Goal: Information Seeking & Learning: Check status

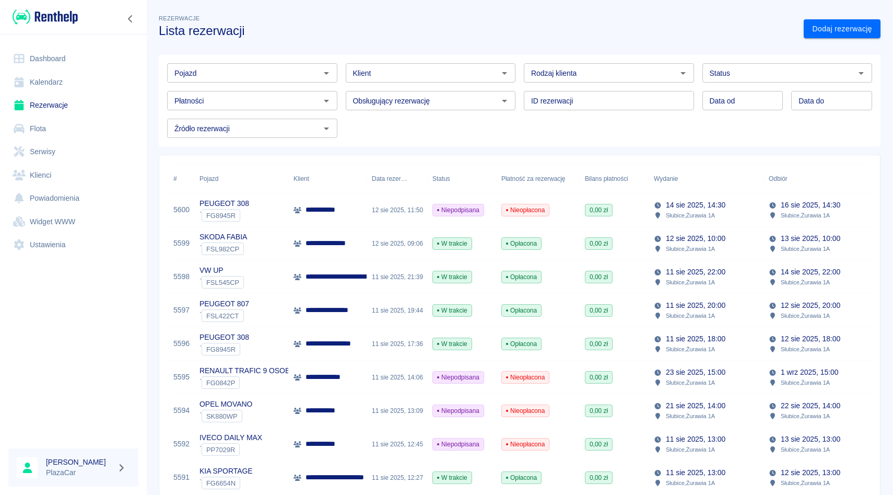
scroll to position [151, 0]
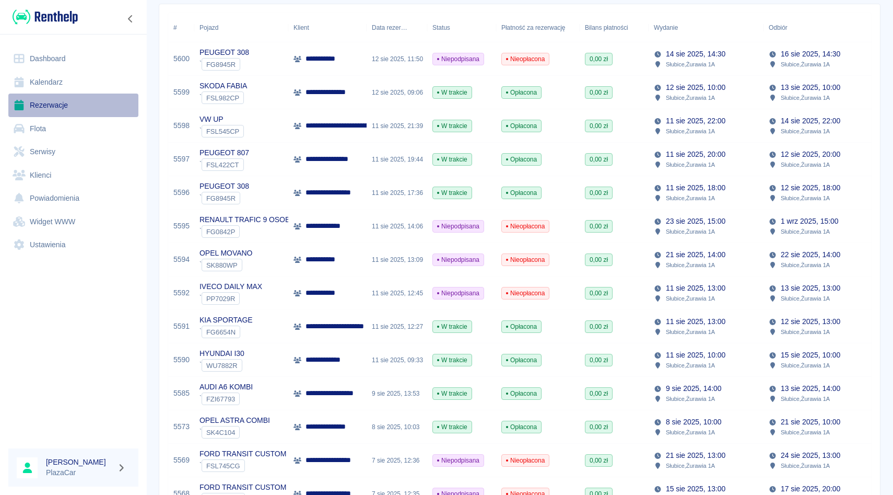
click at [67, 109] on link "Rezerwacje" at bounding box center [73, 105] width 130 height 24
click at [55, 138] on link "Flota" at bounding box center [73, 129] width 130 height 24
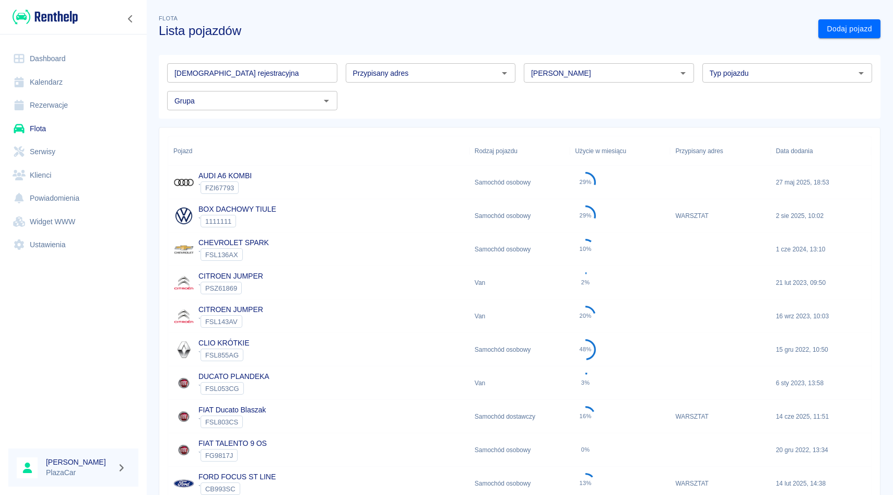
click at [595, 74] on input "[PERSON_NAME]" at bounding box center [600, 72] width 147 height 13
click at [602, 93] on li "Renault" at bounding box center [609, 95] width 170 height 17
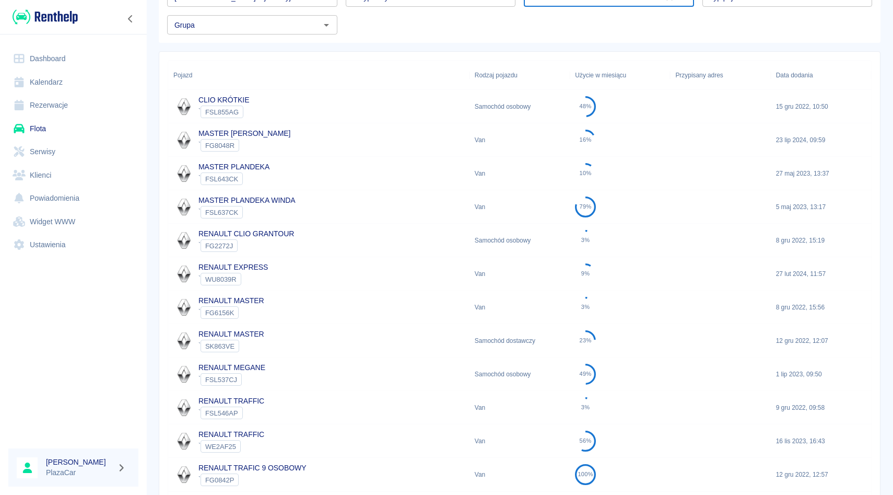
scroll to position [109, 0]
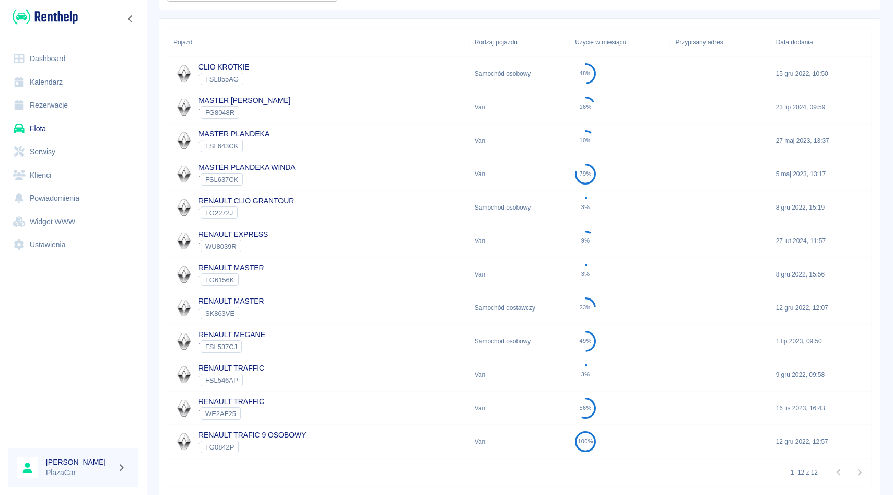
type input "Renault"
click at [329, 276] on div "RENAULT MASTER ` FG6156K" at bounding box center [318, 273] width 301 height 33
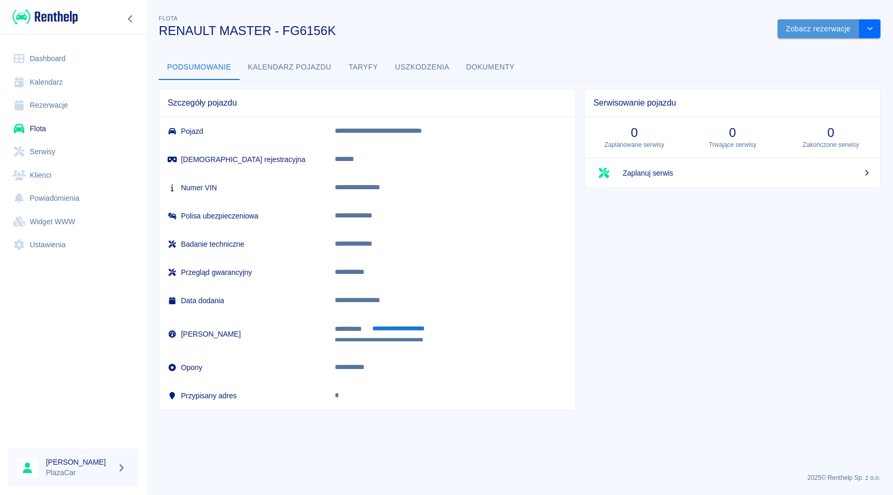
click at [818, 26] on button "Zobacz rezerwacje" at bounding box center [819, 28] width 82 height 19
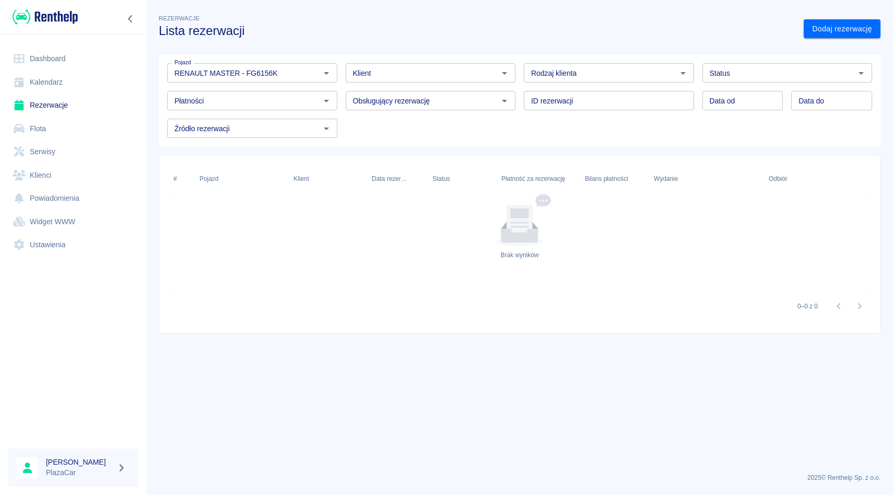
click at [800, 86] on div "Data od Data od Data do Data do" at bounding box center [783, 97] width 179 height 28
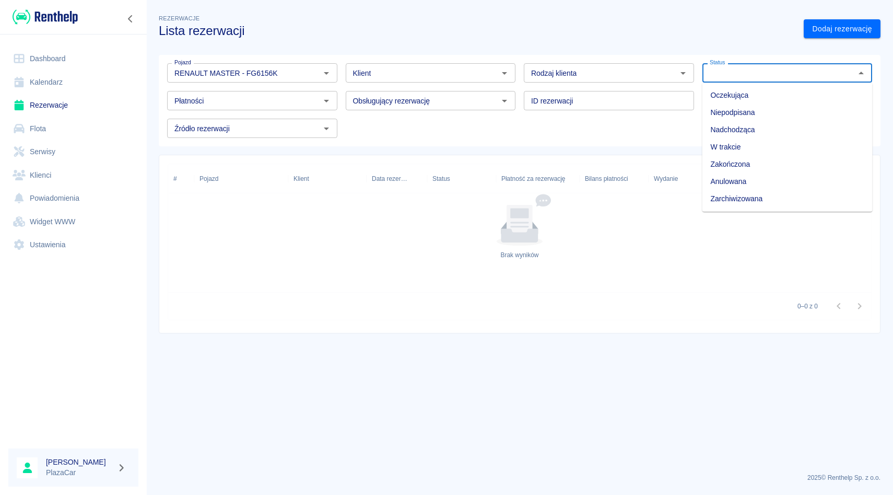
click at [805, 71] on input "Status" at bounding box center [779, 72] width 147 height 13
click at [767, 200] on li "Zarchiwizowana" at bounding box center [787, 198] width 170 height 17
type input "Zarchiwizowana"
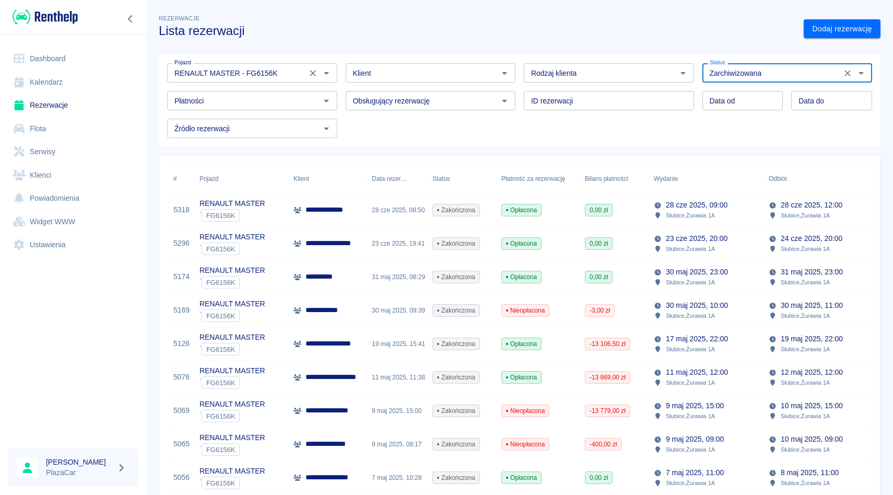
click at [302, 74] on input "RENAULT MASTER - FG6156K" at bounding box center [236, 72] width 133 height 13
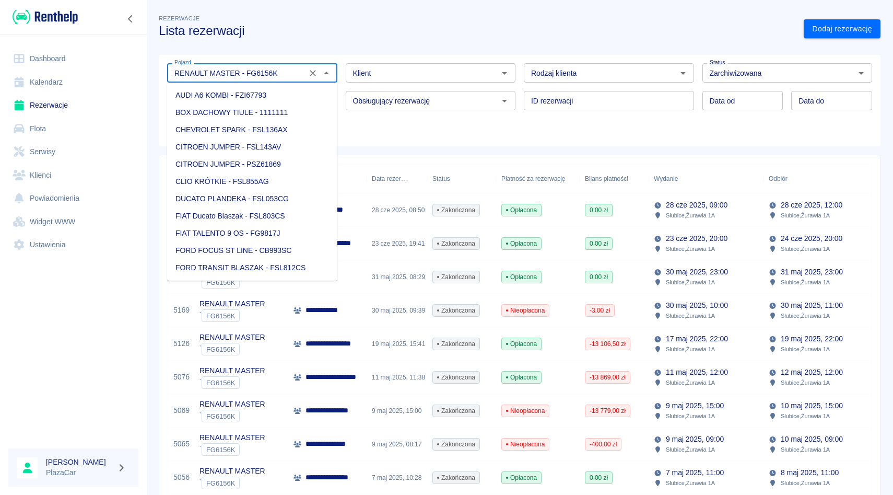
scroll to position [793, 0]
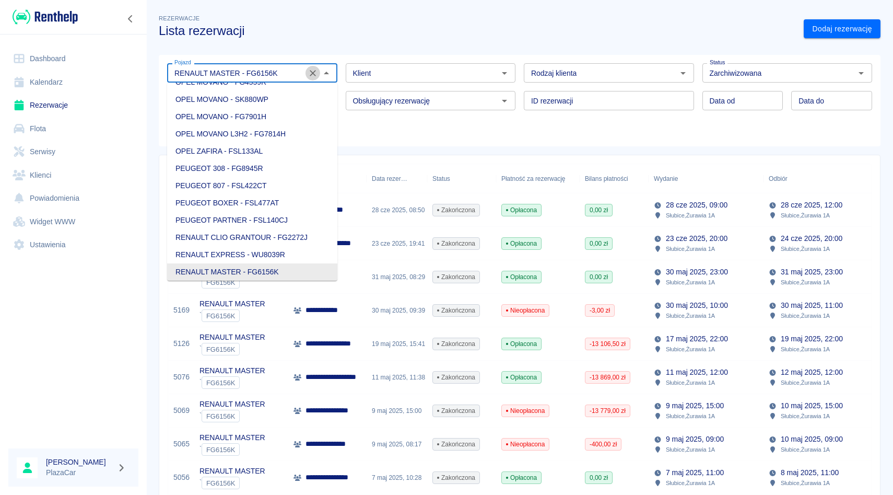
click at [316, 74] on icon "Wyczyść" at bounding box center [313, 73] width 10 height 10
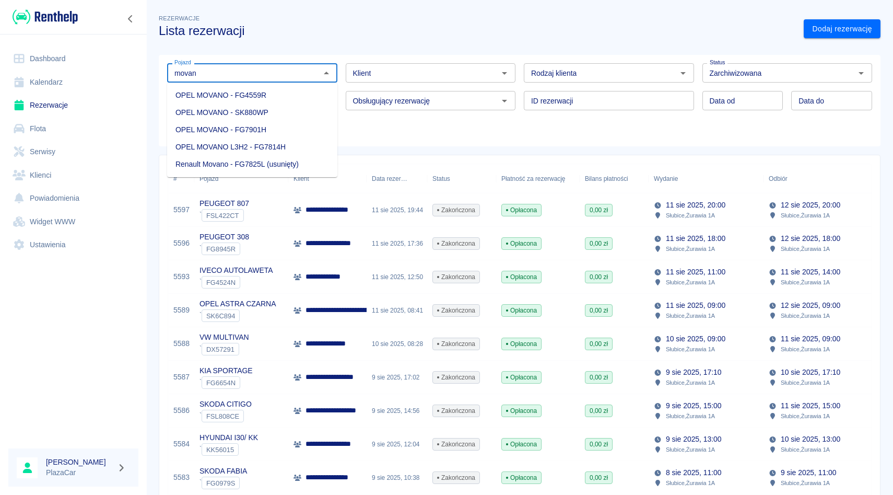
click at [243, 98] on li "OPEL MOVANO - FG4559R" at bounding box center [252, 95] width 170 height 17
type input "OPEL MOVANO - FG4559R"
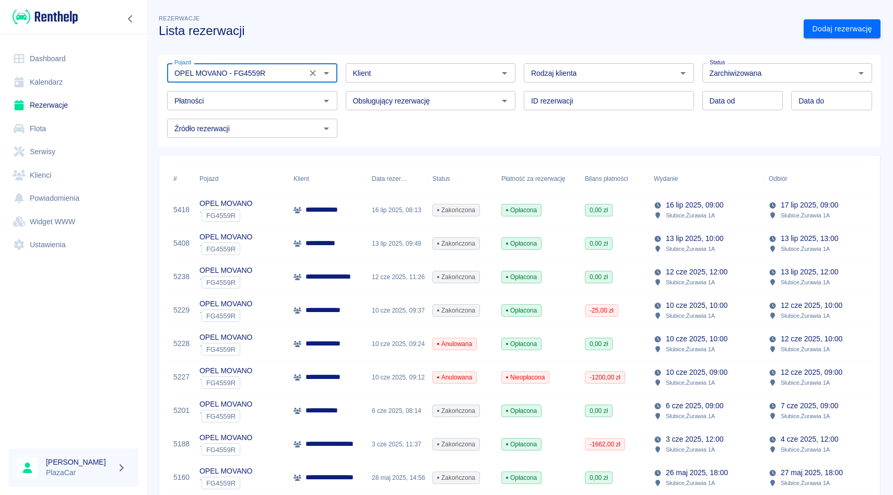
click at [310, 76] on icon "Wyczyść" at bounding box center [313, 73] width 10 height 10
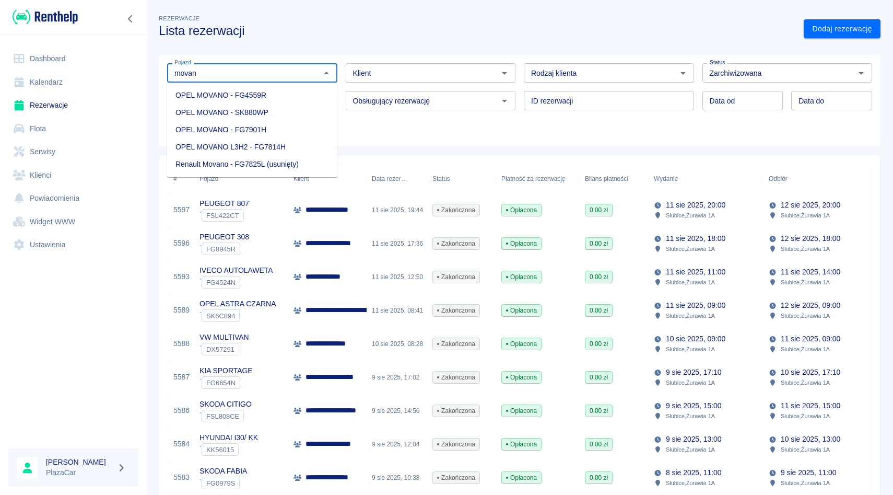
click at [291, 111] on li "OPEL MOVANO - SK880WP" at bounding box center [252, 112] width 170 height 17
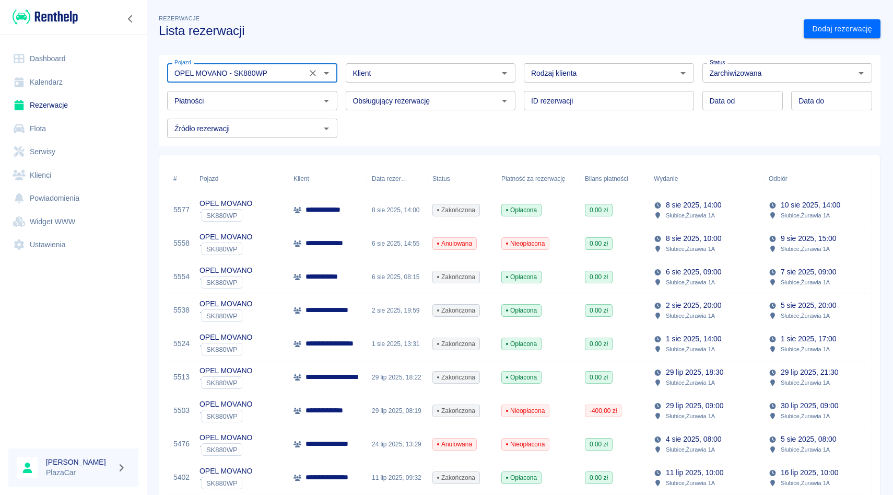
type input "OPEL MOVANO - SK880WP"
click at [57, 58] on link "Dashboard" at bounding box center [73, 59] width 130 height 24
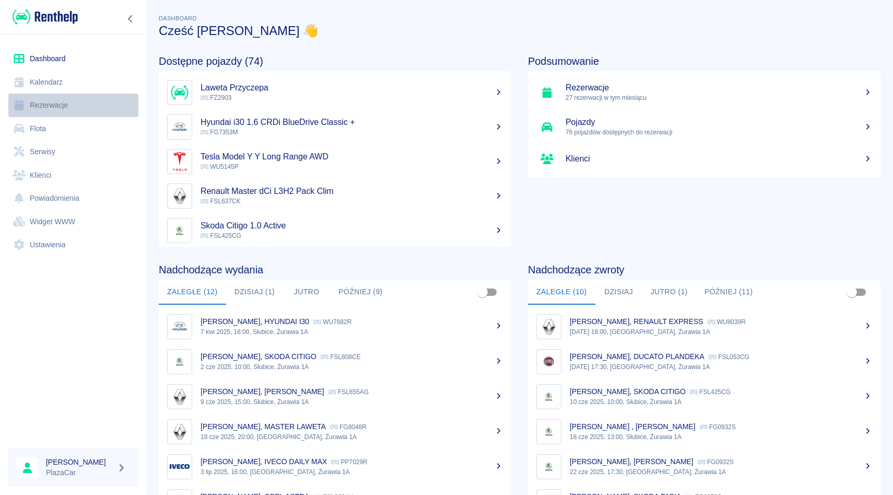
click at [75, 106] on link "Rezerwacje" at bounding box center [73, 105] width 130 height 24
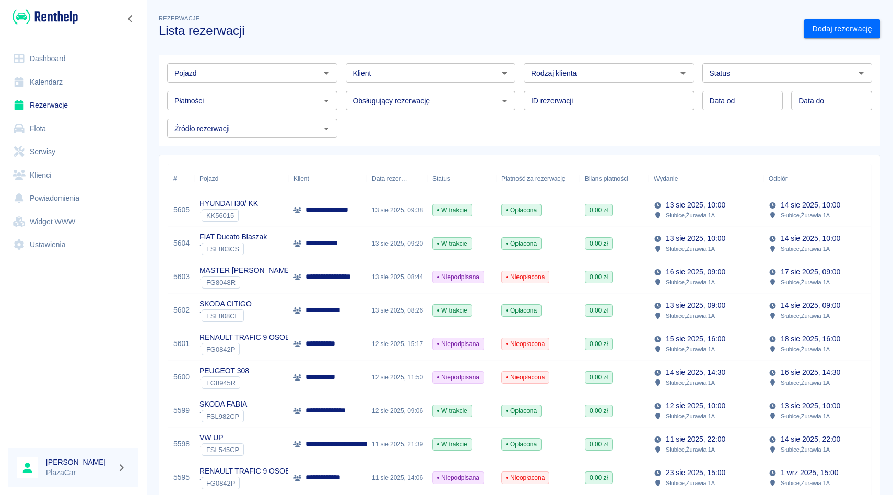
click at [66, 110] on link "Rezerwacje" at bounding box center [73, 105] width 130 height 24
